Goal: Check status: Verify the current state of an ongoing process or item

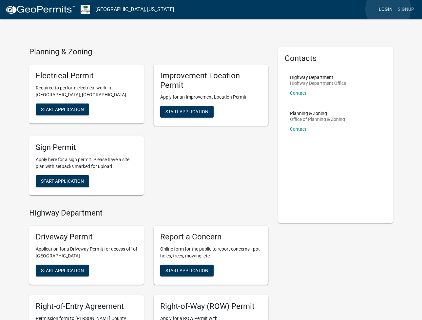
click at [388, 9] on link "Login" at bounding box center [385, 9] width 19 height 12
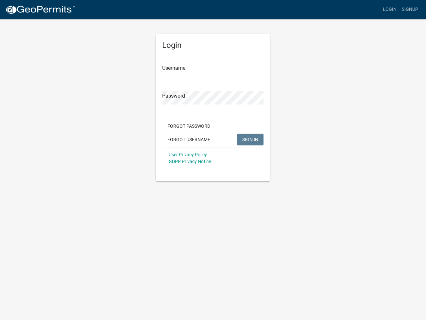
drag, startPoint x: 384, startPoint y: 132, endPoint x: 374, endPoint y: 132, distance: 9.8
click at [384, 132] on div "Login Username Password Forgot Password Forgot Username SIGN IN User Privacy Po…" at bounding box center [213, 99] width 373 height 163
click at [170, 68] on input "Username" at bounding box center [212, 69] width 101 height 13
paste input "[EMAIL_ADDRESS][DOMAIN_NAME]"
type input "[EMAIL_ADDRESS][DOMAIN_NAME]"
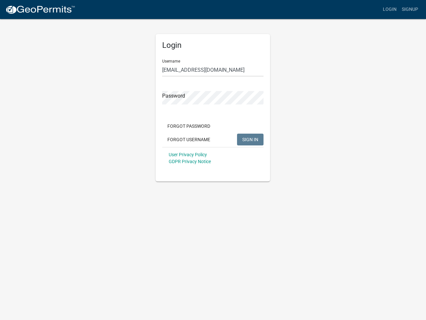
click at [380, 115] on div "Login Username [PERSON_NAME][EMAIL_ADDRESS][DOMAIN_NAME] Password Forgot Passwo…" at bounding box center [213, 99] width 373 height 163
click at [255, 140] on span "SIGN IN" at bounding box center [251, 138] width 16 height 5
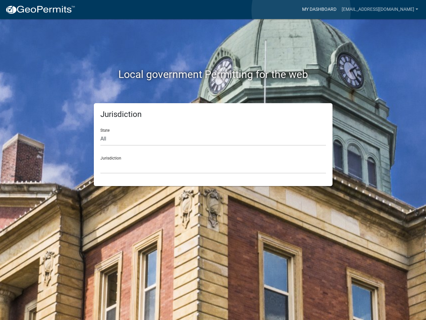
click at [301, 10] on link "My Dashboard" at bounding box center [320, 9] width 40 height 12
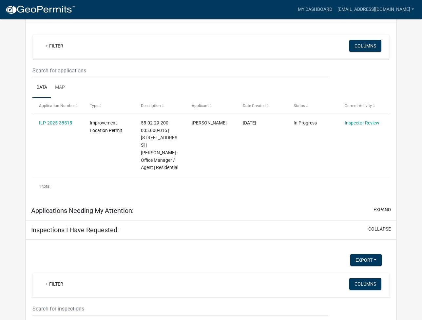
scroll to position [89, 0]
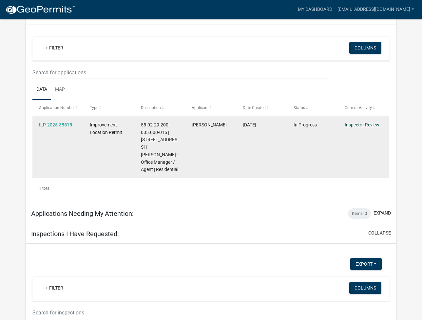
click at [365, 124] on link "Inspector Review" at bounding box center [361, 124] width 35 height 5
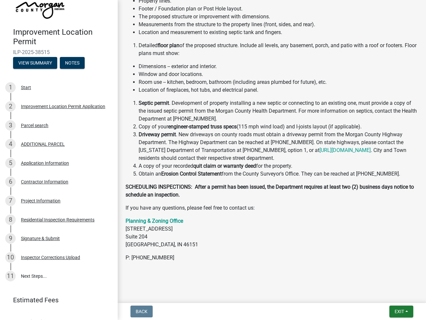
scroll to position [41, 0]
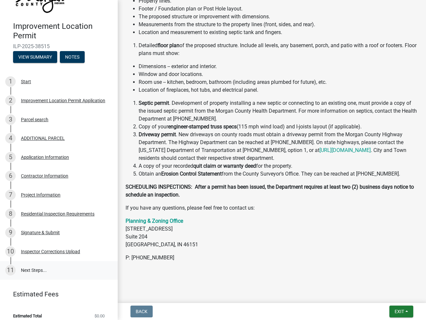
click at [34, 269] on link "11 Next Steps..." at bounding box center [59, 270] width 118 height 19
click at [18, 49] on span "ILP-2025-38515" at bounding box center [59, 46] width 92 height 6
click at [38, 57] on button "View Summary" at bounding box center [35, 57] width 44 height 12
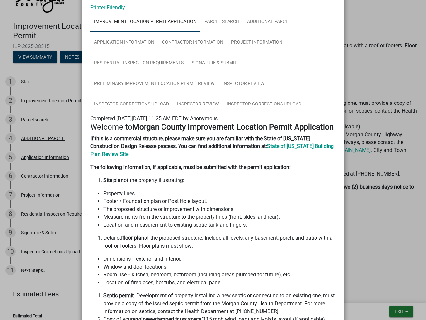
scroll to position [0, 0]
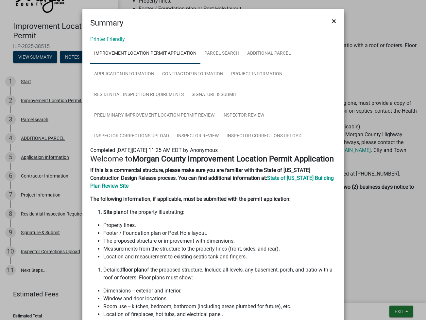
click at [332, 20] on span "×" at bounding box center [334, 20] width 4 height 9
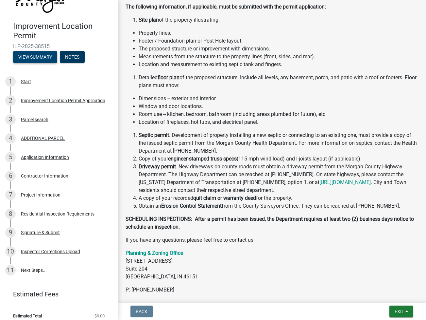
scroll to position [149, 0]
